Goal: Task Accomplishment & Management: Manage account settings

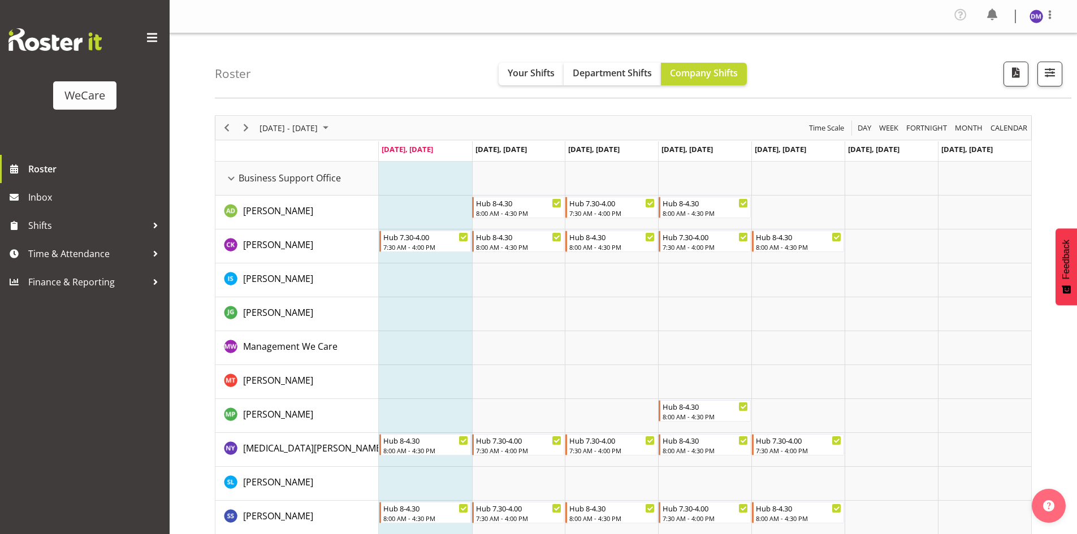
scroll to position [4641, 0]
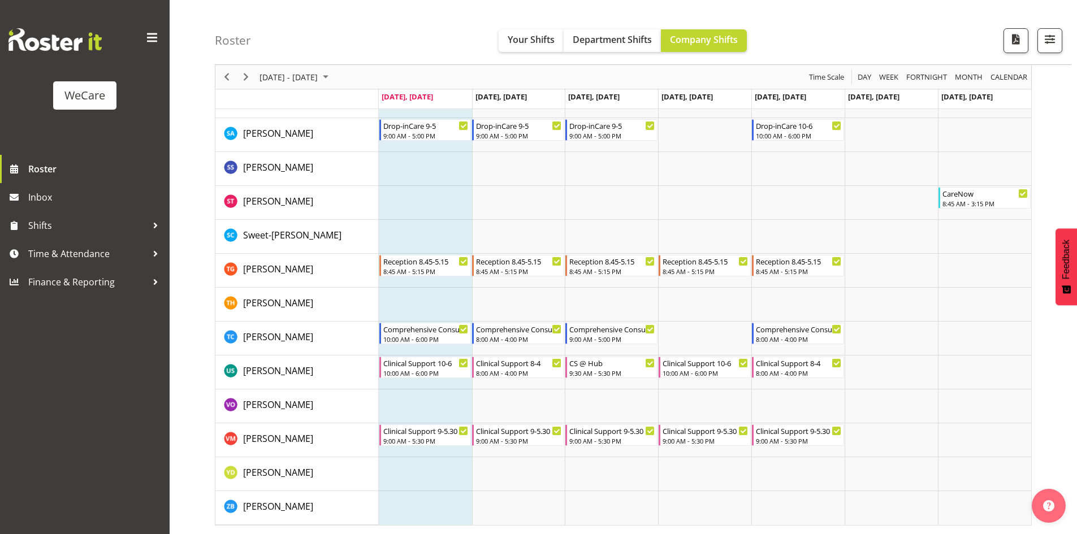
drag, startPoint x: 508, startPoint y: 208, endPoint x: 396, endPoint y: 132, distance: 135.1
click at [501, 197] on td "Timeline Week of September 1, 2025" at bounding box center [518, 203] width 93 height 34
click at [332, 78] on span "September 01 - 07, 2025" at bounding box center [326, 77] width 14 height 14
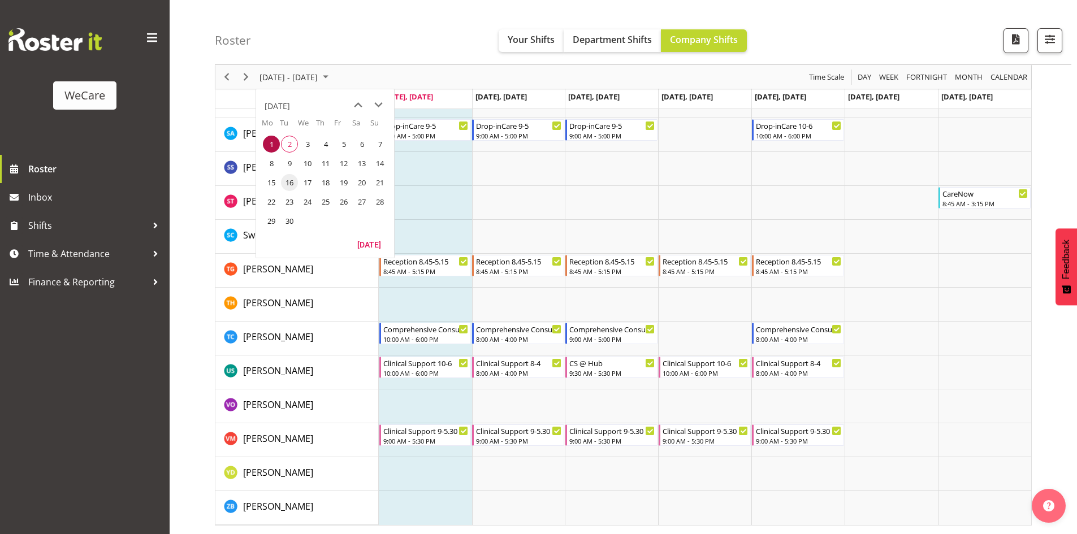
click at [283, 184] on span "16" at bounding box center [289, 182] width 17 height 17
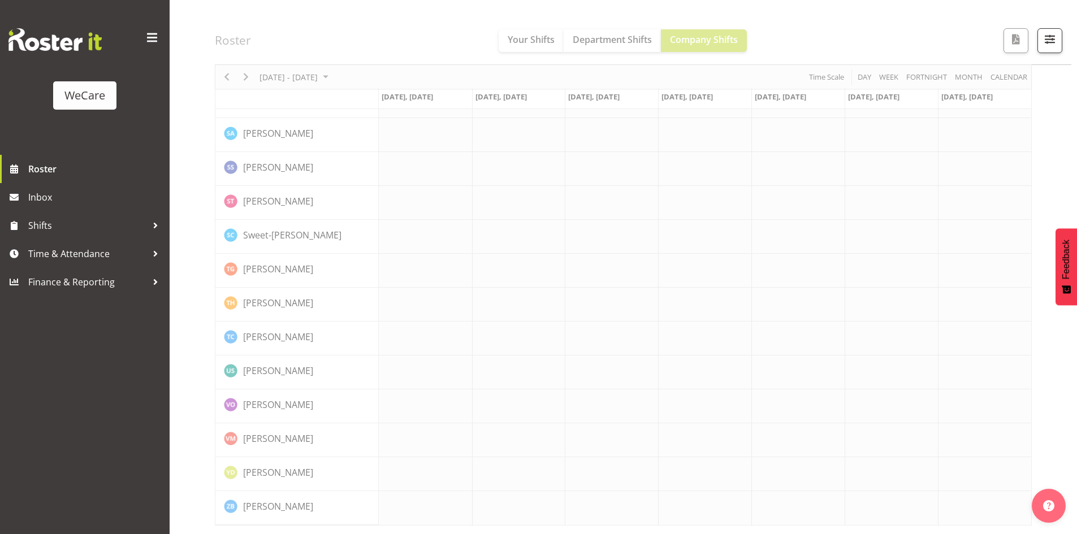
scroll to position [4487, 0]
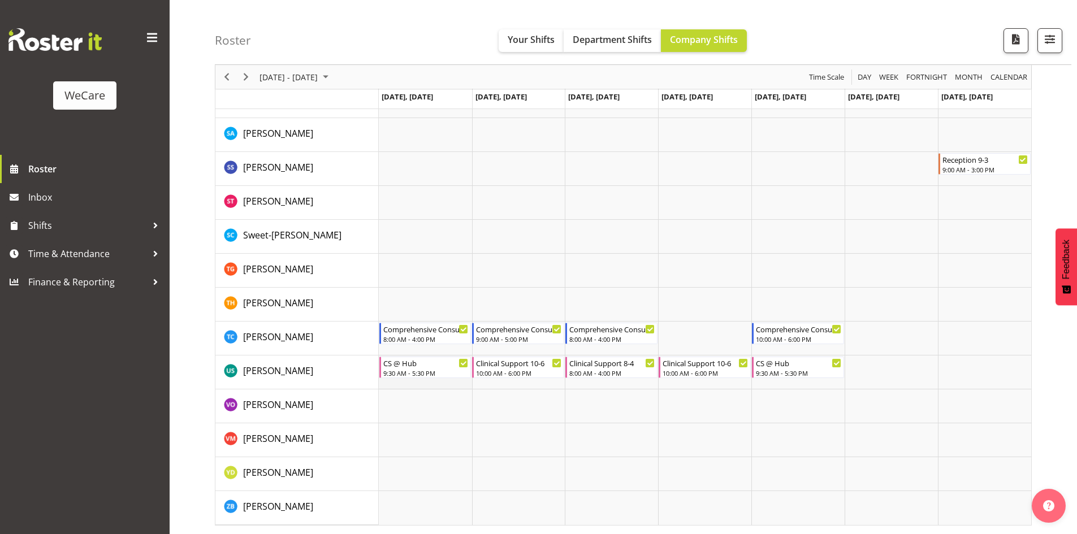
click at [453, 389] on td "Timeline Week of September 16, 2025" at bounding box center [425, 373] width 93 height 34
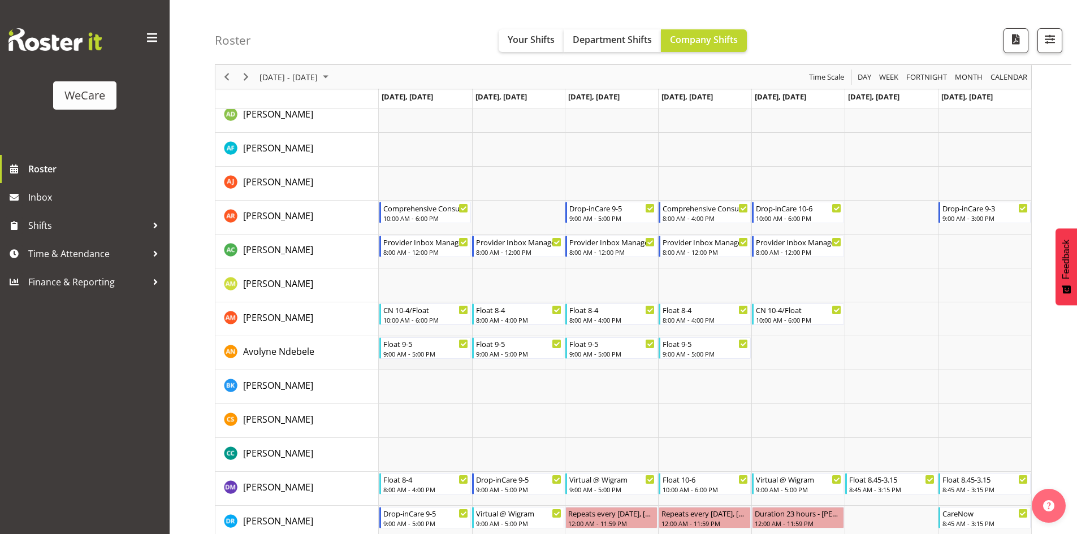
scroll to position [3130, 0]
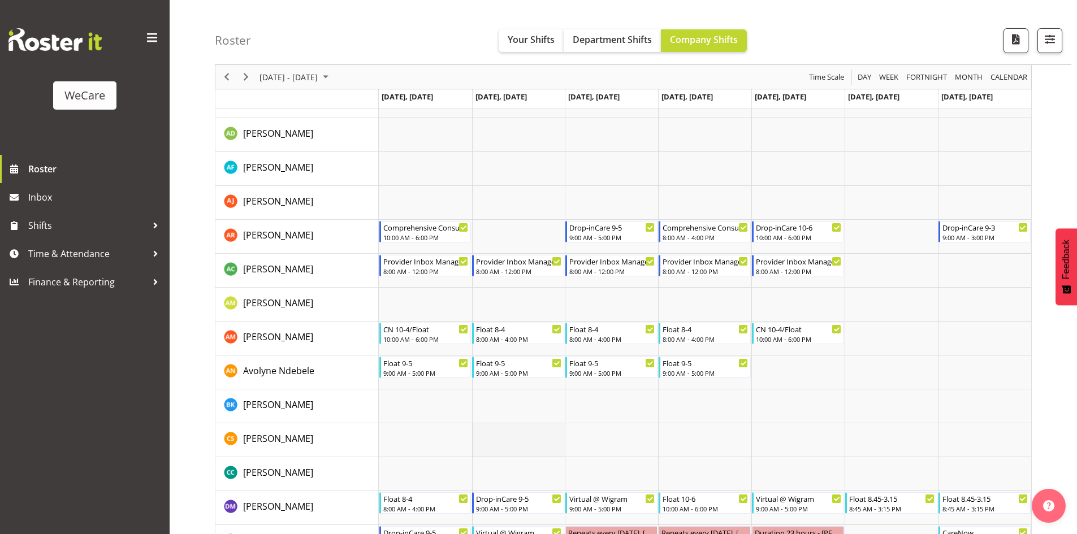
click at [492, 431] on td "Timeline Week of September 16, 2025" at bounding box center [518, 440] width 93 height 34
click at [426, 328] on div "CN 10-4/Float" at bounding box center [426, 328] width 86 height 11
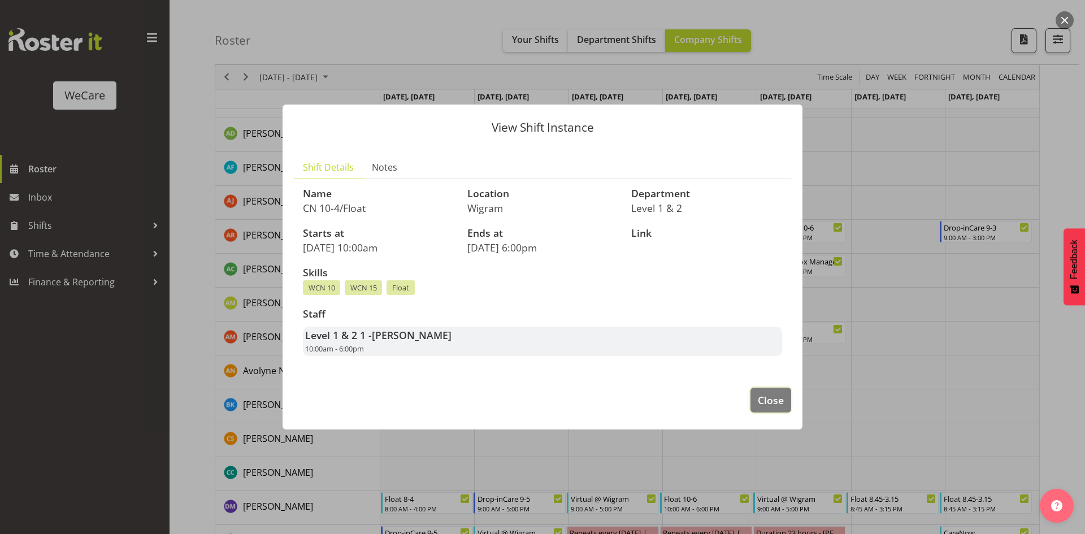
drag, startPoint x: 762, startPoint y: 404, endPoint x: 665, endPoint y: 457, distance: 110.8
click at [753, 408] on button "Close" at bounding box center [771, 400] width 41 height 25
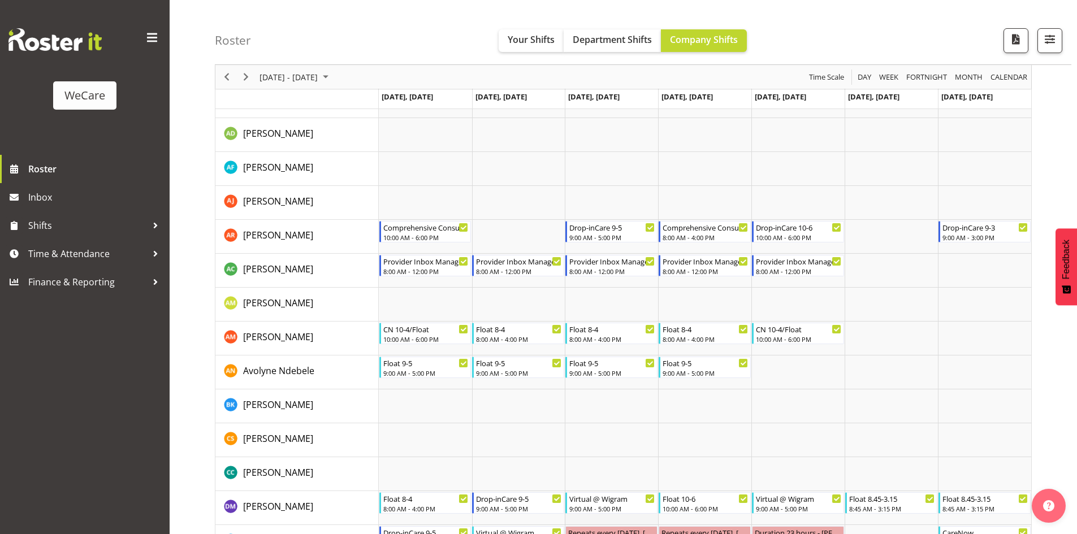
click at [569, 492] on td "Timeline Week of September 16, 2025" at bounding box center [611, 508] width 93 height 34
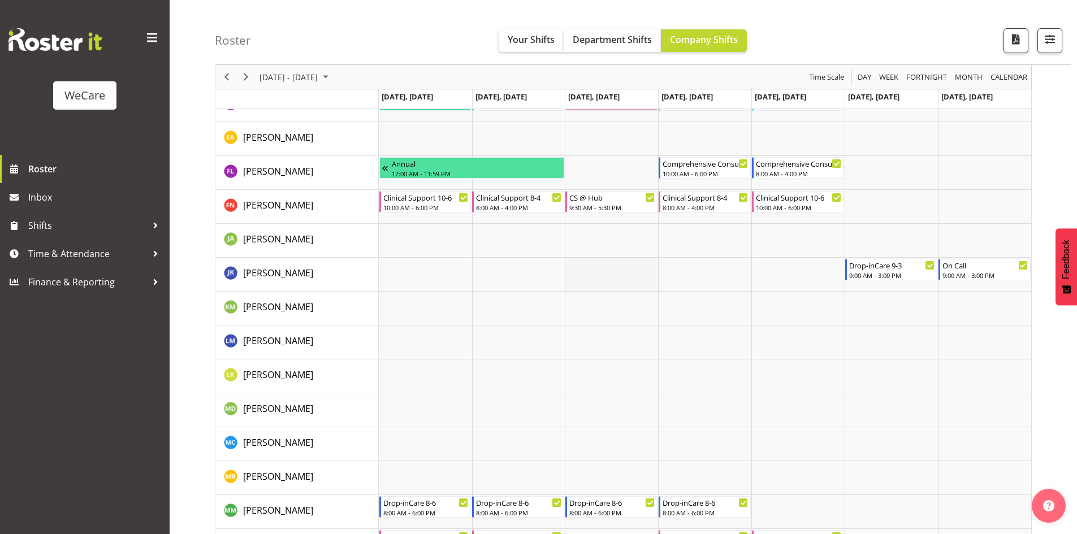
scroll to position [3469, 0]
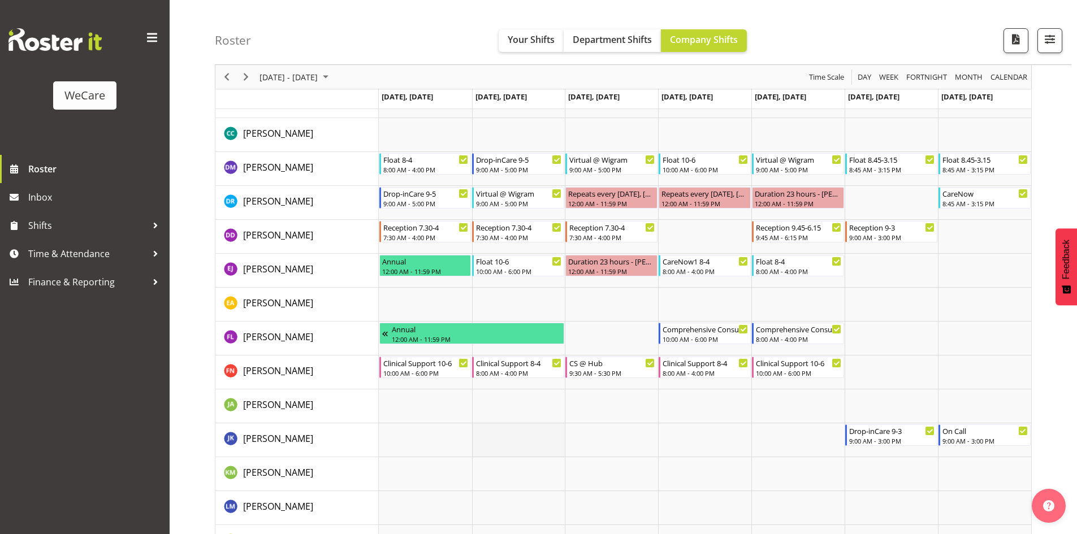
click at [516, 439] on td "Timeline Week of September 16, 2025" at bounding box center [518, 440] width 93 height 34
